Goal: Transaction & Acquisition: Purchase product/service

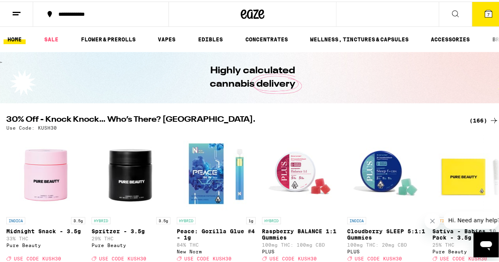
click at [476, 120] on div "(166)" at bounding box center [484, 118] width 29 height 9
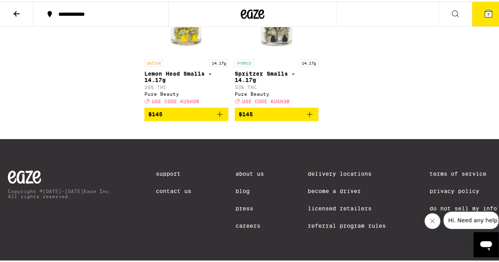
scroll to position [6484, 0]
